Goal: Information Seeking & Learning: Learn about a topic

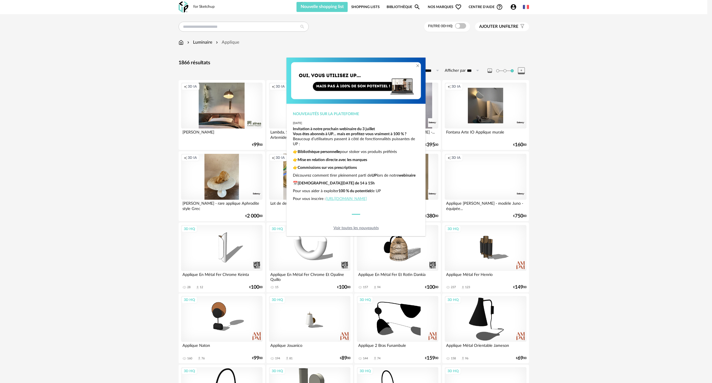
scroll to position [1511, 0]
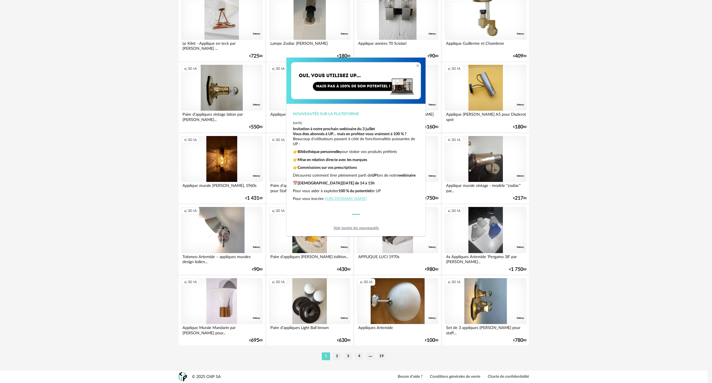
click at [606, 216] on div "Nouveautés sur la plateforme [DATE] Invitation à notre prochain webinaire du [D…" at bounding box center [356, 191] width 712 height 383
click at [336, 359] on div "Nouveautés sur la plateforme [DATE] Invitation à notre prochain webinaire du [D…" at bounding box center [356, 191] width 712 height 383
click at [336, 357] on div "Nouveautés sur la plateforme [DATE] Invitation à notre prochain webinaire du [D…" at bounding box center [356, 191] width 712 height 383
click at [356, 226] on link "Voir toutes les nouveautés" at bounding box center [356, 228] width 45 height 4
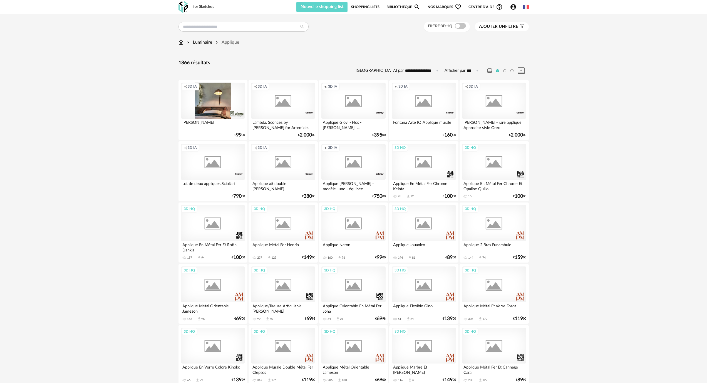
scroll to position [958, 0]
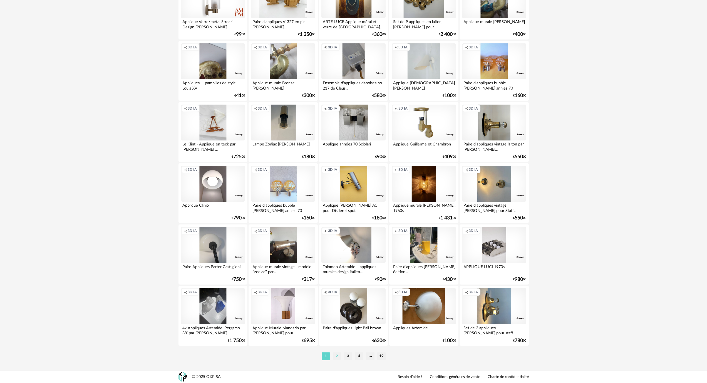
click at [339, 357] on li "2" at bounding box center [337, 356] width 8 height 8
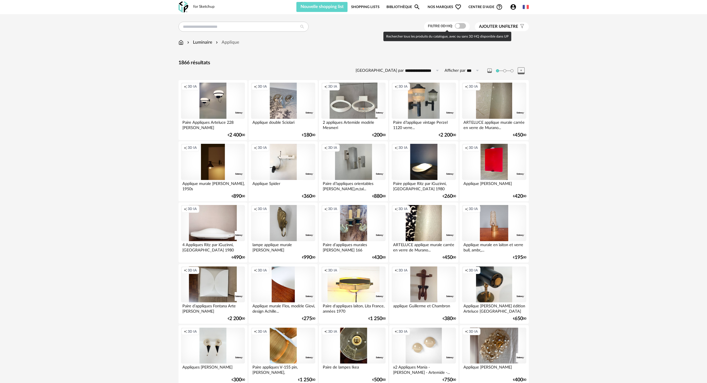
drag, startPoint x: 457, startPoint y: 24, endPoint x: 459, endPoint y: 39, distance: 14.4
click at [457, 24] on span at bounding box center [460, 26] width 11 height 6
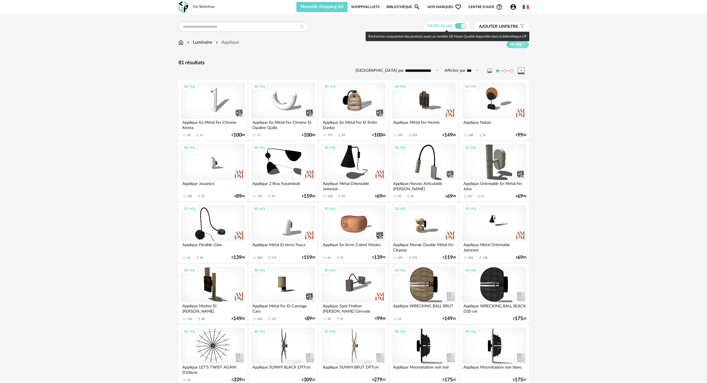
click at [456, 25] on span at bounding box center [460, 26] width 11 height 6
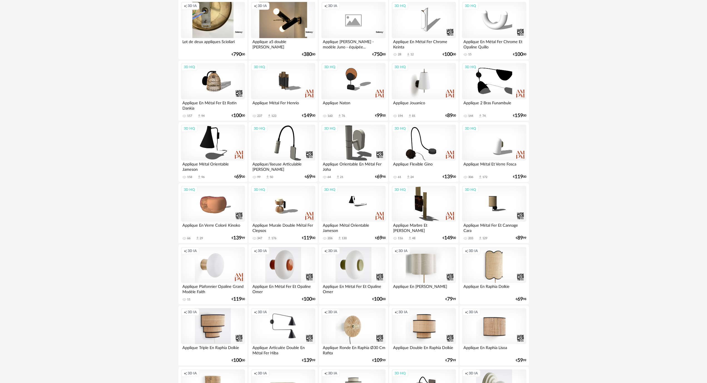
scroll to position [186, 0]
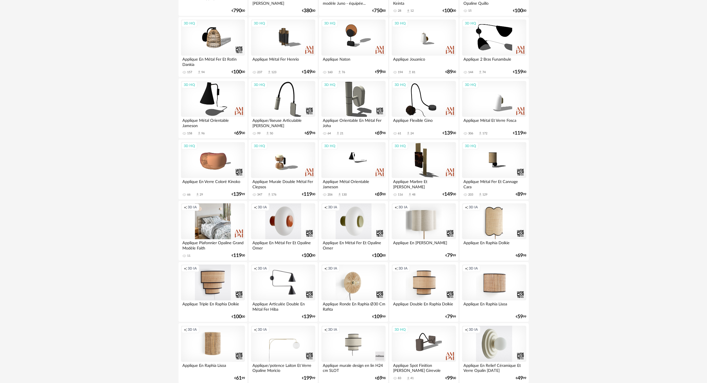
click at [220, 230] on div "Creation icon 3D IA" at bounding box center [213, 221] width 64 height 36
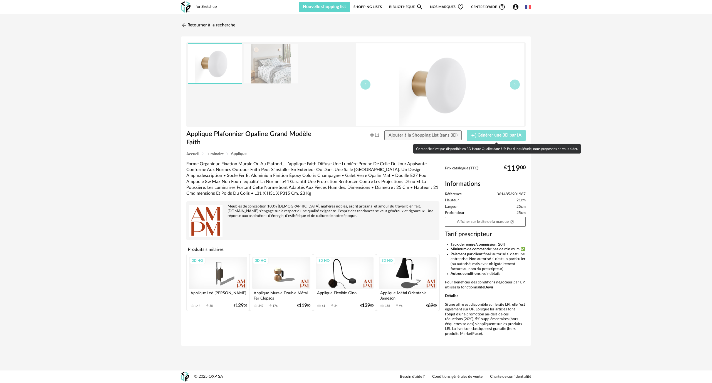
click at [487, 137] on span "Générer une 3D par IA" at bounding box center [500, 135] width 44 height 4
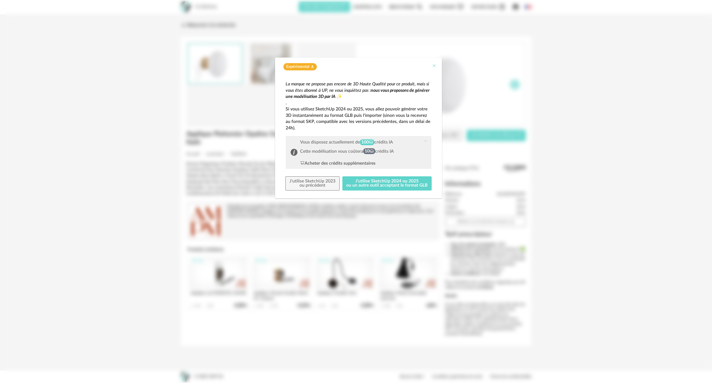
click at [433, 64] on icon "Close" at bounding box center [434, 65] width 4 height 4
